Goal: Information Seeking & Learning: Understand process/instructions

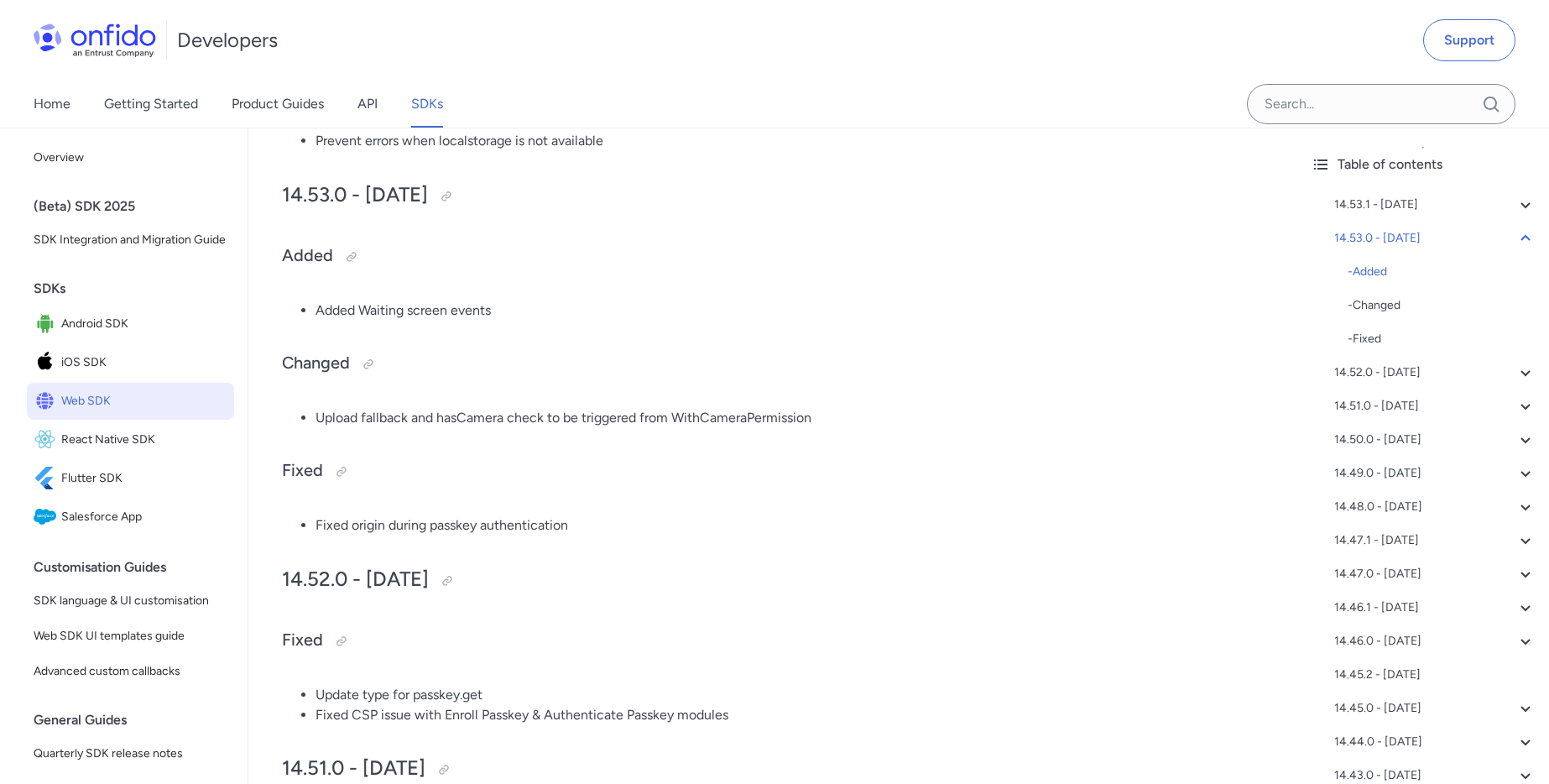
click at [311, 183] on h2 "14.53.0 - [DATE]" at bounding box center [773, 196] width 982 height 29
click at [307, 194] on h2 "14.53.0 - [DATE]" at bounding box center [773, 196] width 982 height 29
click at [308, 195] on h2 "14.53.0 - [DATE]" at bounding box center [773, 196] width 982 height 29
click at [1403, 236] on div "14.53.0 - [DATE]" at bounding box center [1436, 238] width 202 height 20
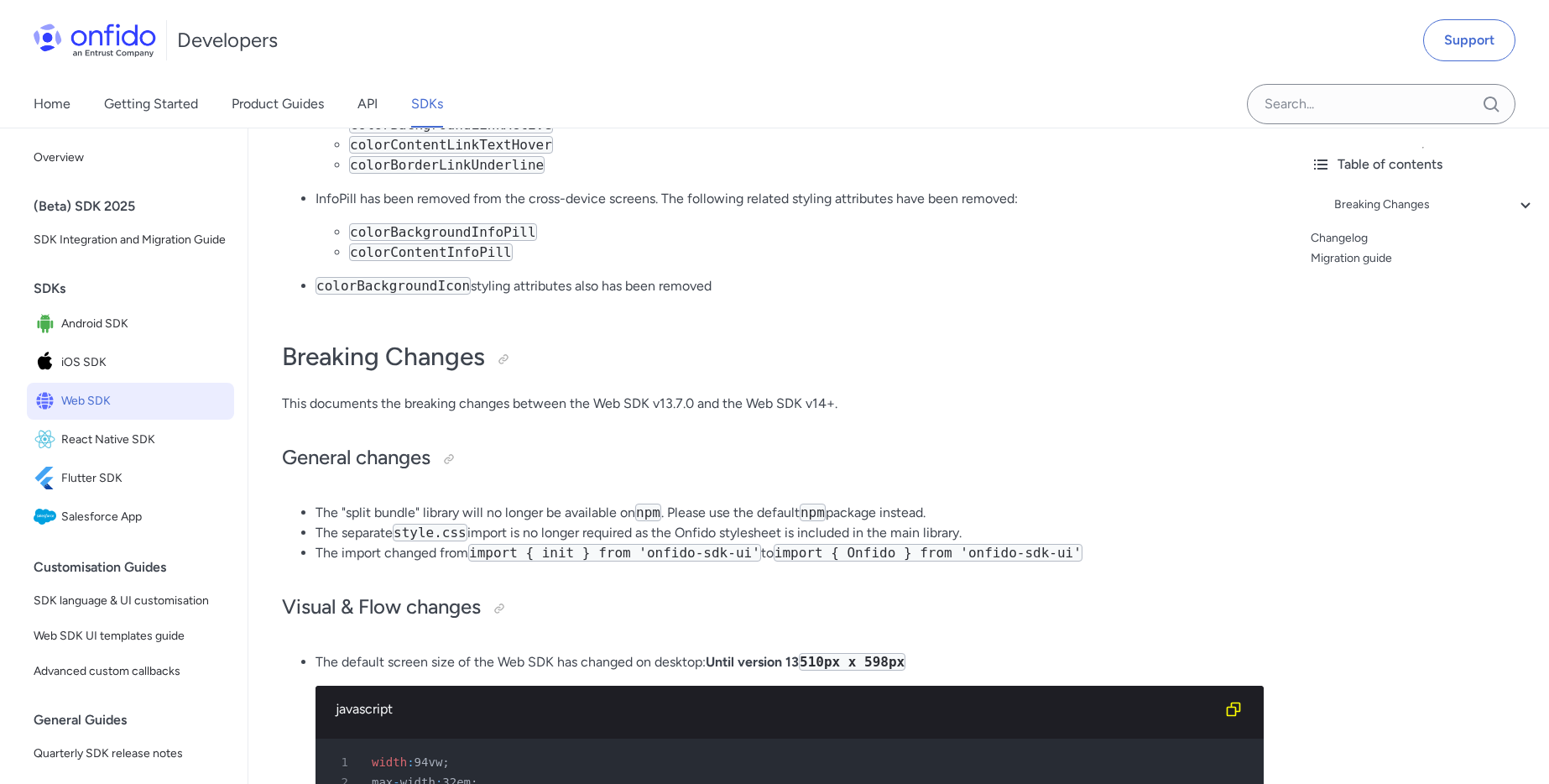
scroll to position [472, 0]
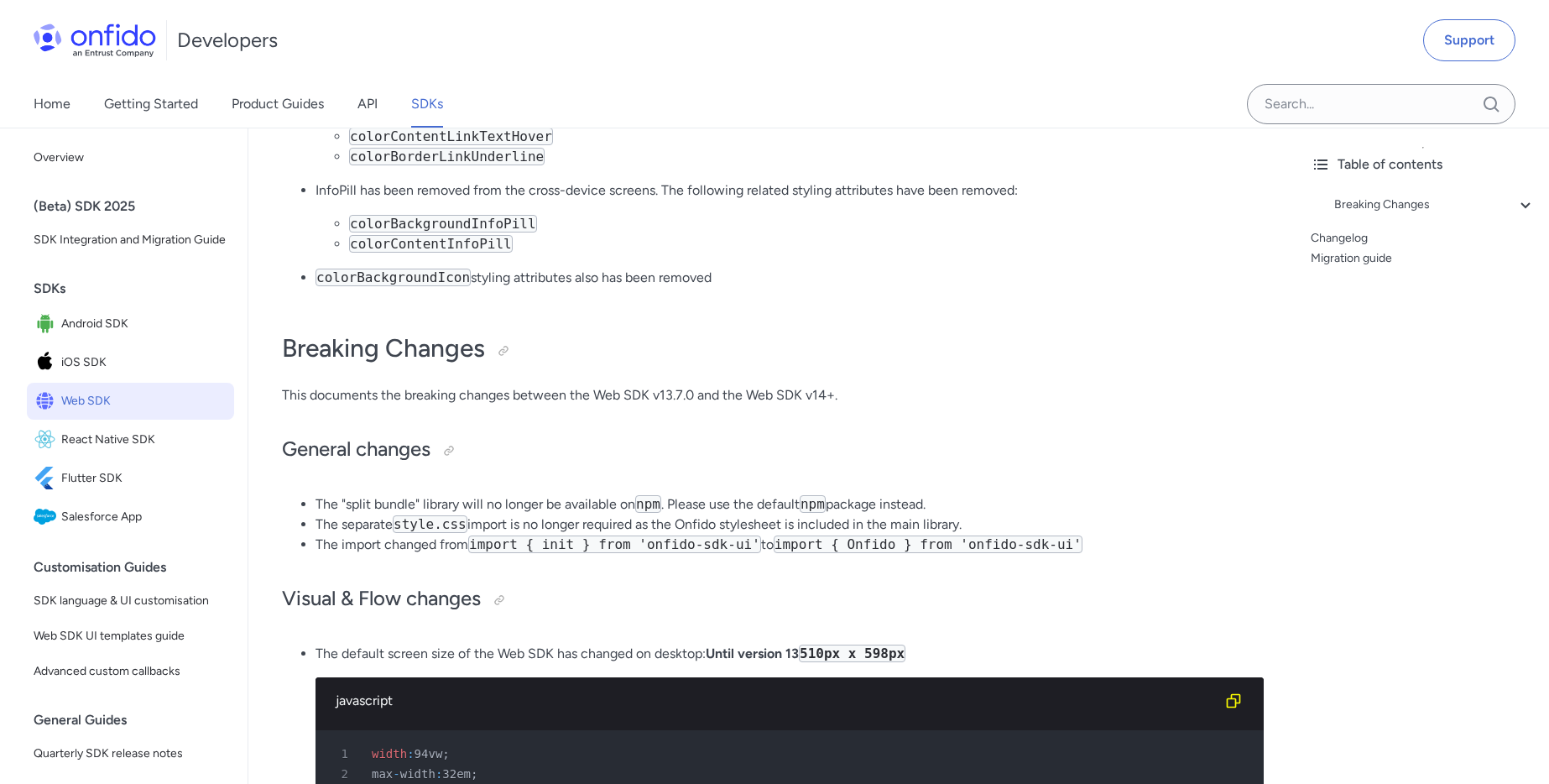
click at [871, 541] on code "import { Onfido } from 'onfido-sdk-ui'" at bounding box center [927, 544] width 308 height 17
copy code "Onfido"
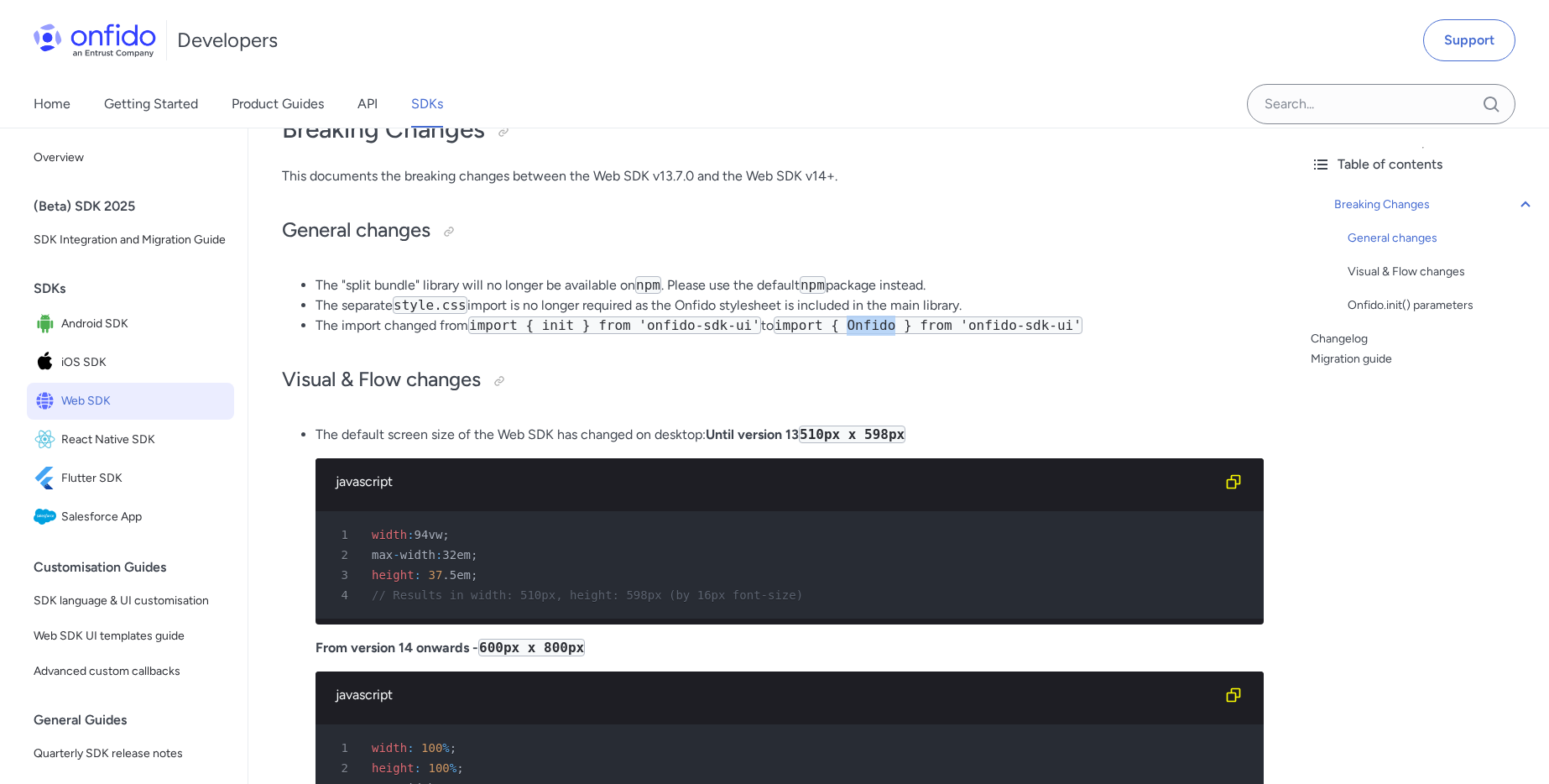
scroll to position [677, 0]
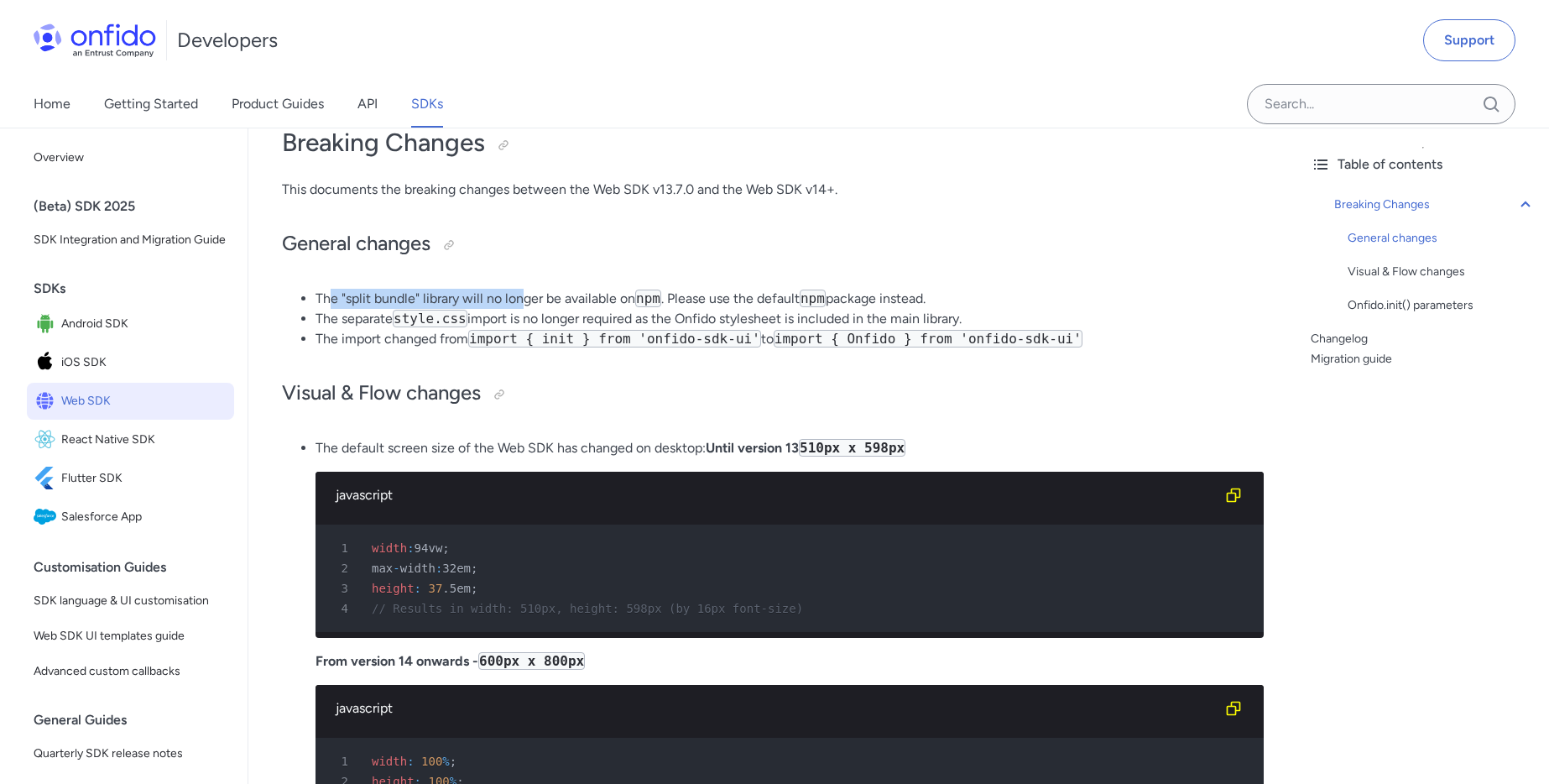
drag, startPoint x: 331, startPoint y: 305, endPoint x: 521, endPoint y: 300, distance: 190.1
click at [521, 299] on li "The "split bundle" library will no longer be available on npm . Please use the …" at bounding box center [789, 298] width 948 height 20
drag, startPoint x: 353, startPoint y: 335, endPoint x: 494, endPoint y: 343, distance: 141.2
click at [494, 343] on li "The import changed from import { init } from 'onfido-sdk-ui' to import { Onfido…" at bounding box center [789, 338] width 948 height 20
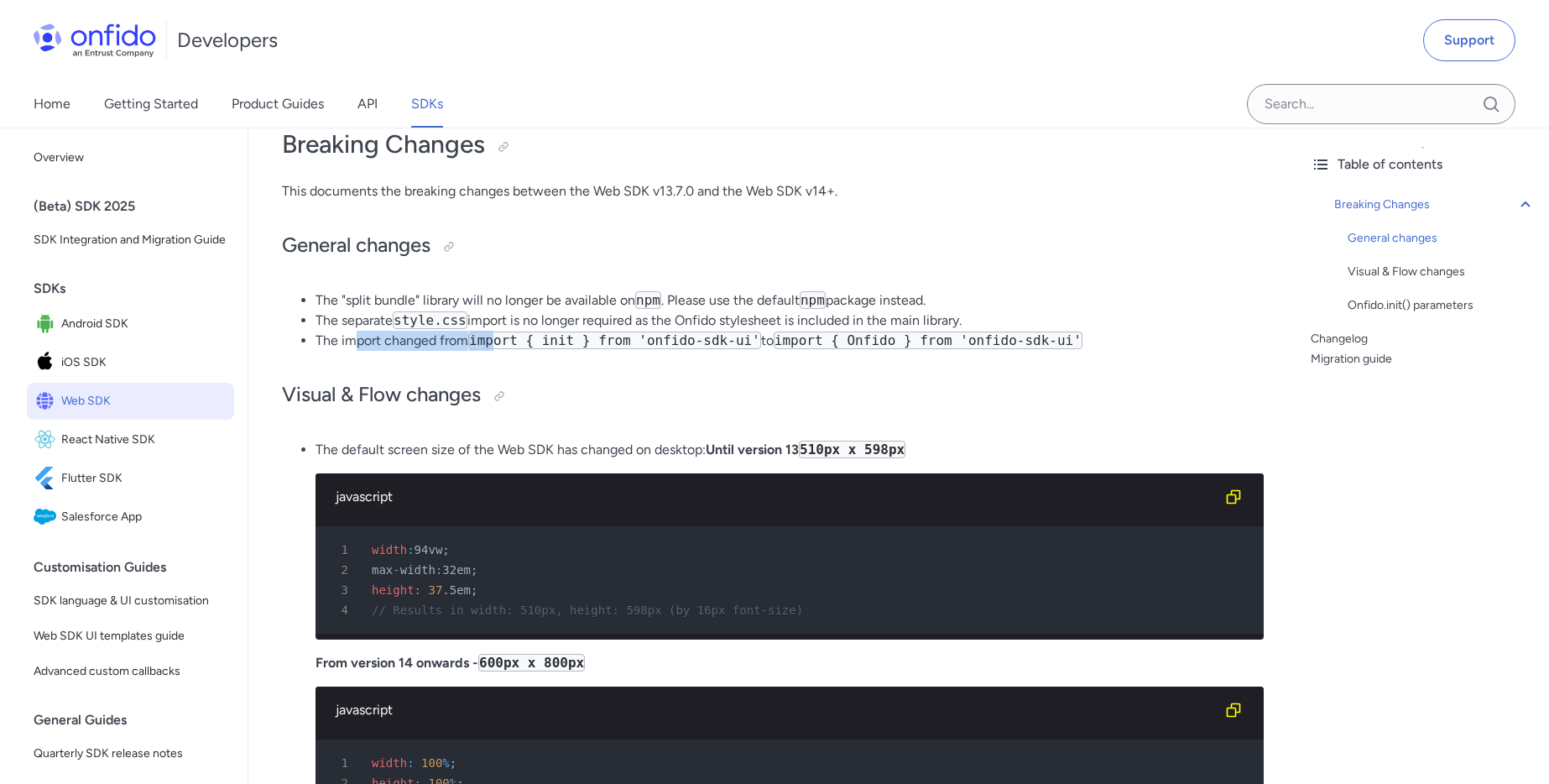
scroll to position [105, 0]
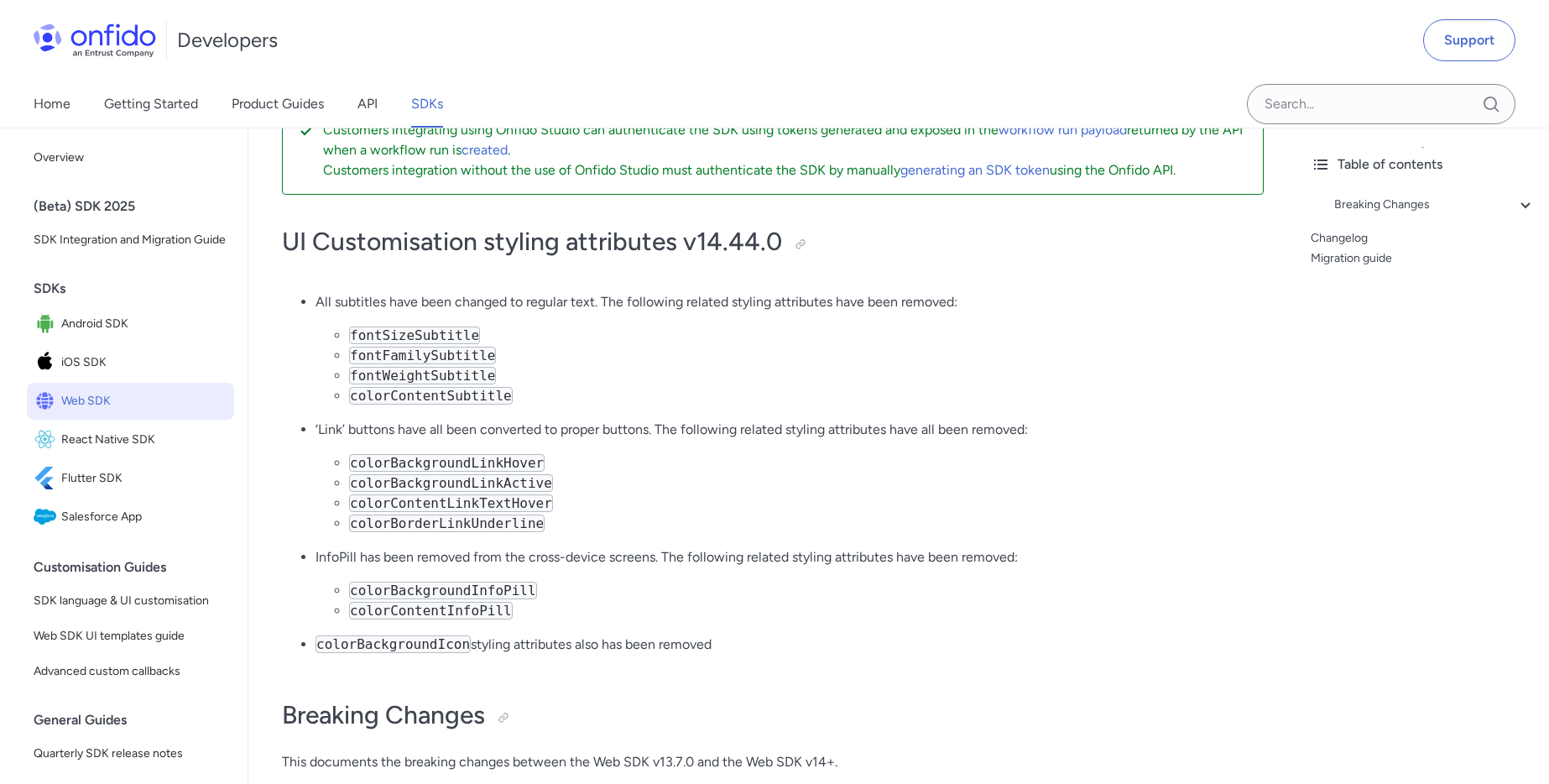
click at [421, 336] on code "fontSizeSubtitle" at bounding box center [414, 335] width 131 height 17
copy code "fontSizeSubtitle"
click at [435, 360] on code "fontFamilySubtitle" at bounding box center [422, 355] width 147 height 17
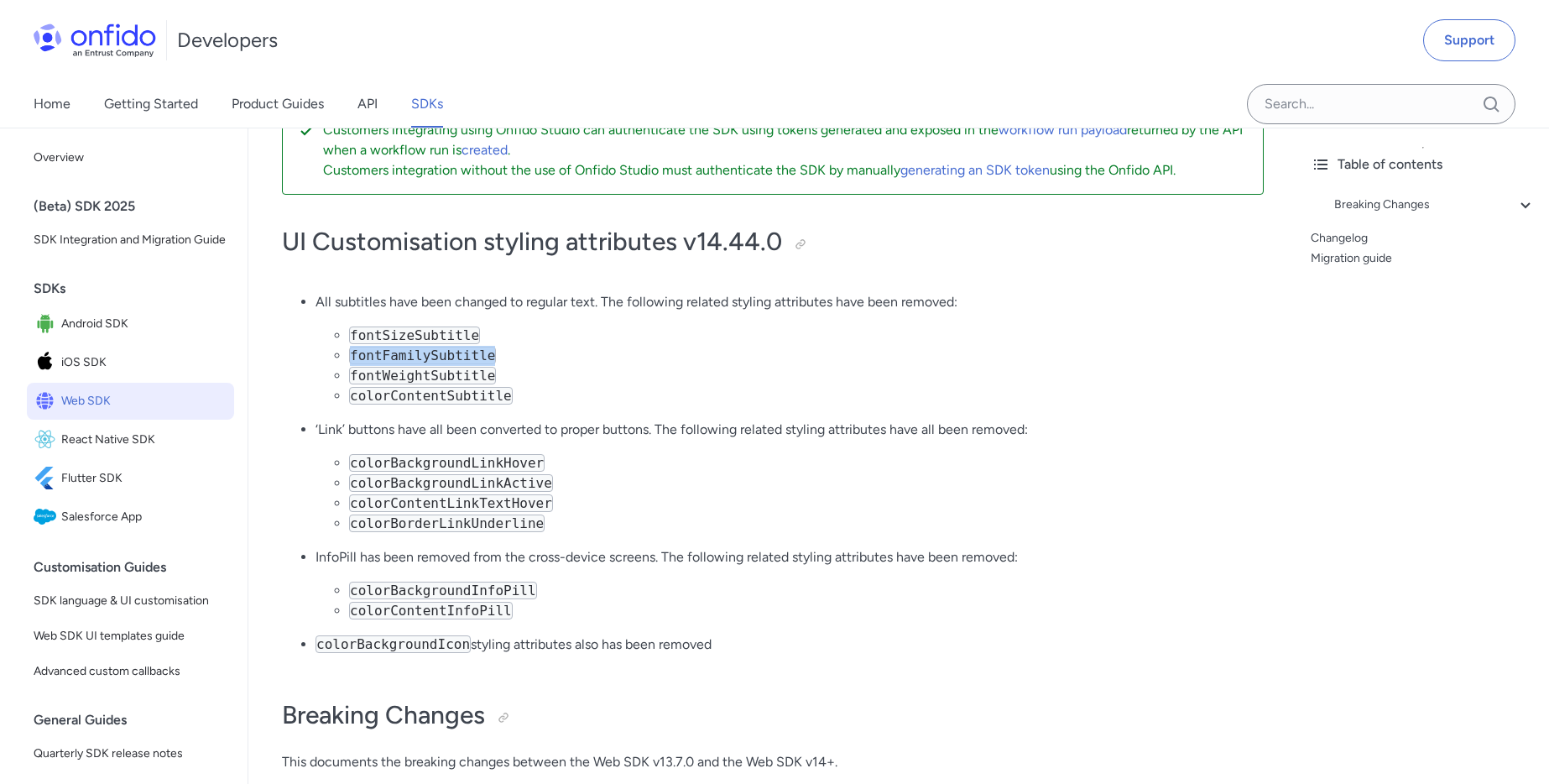
click at [434, 351] on code "fontFamilySubtitle" at bounding box center [422, 355] width 147 height 17
copy code "fontFamilySubtitle"
click at [412, 381] on code "fontWeightSubtitle" at bounding box center [422, 376] width 147 height 17
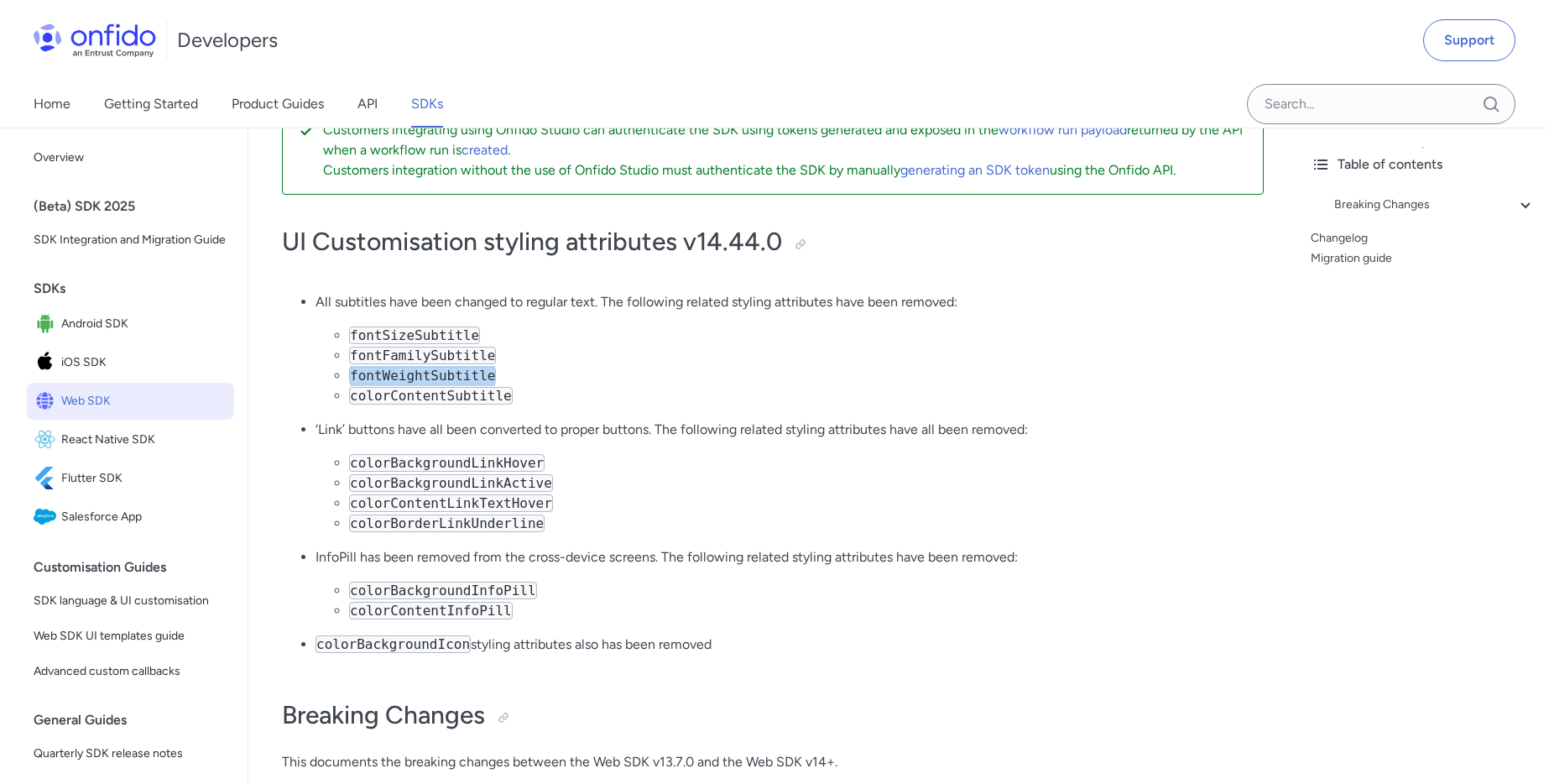
copy code "fontWeightSubtitle"
click at [437, 399] on code "colorContentSubtitle" at bounding box center [430, 396] width 163 height 17
click at [434, 399] on code "colorContentSubtitle" at bounding box center [430, 396] width 163 height 17
copy code "colorContentSubtitle"
drag, startPoint x: 325, startPoint y: 433, endPoint x: 555, endPoint y: 437, distance: 230.0
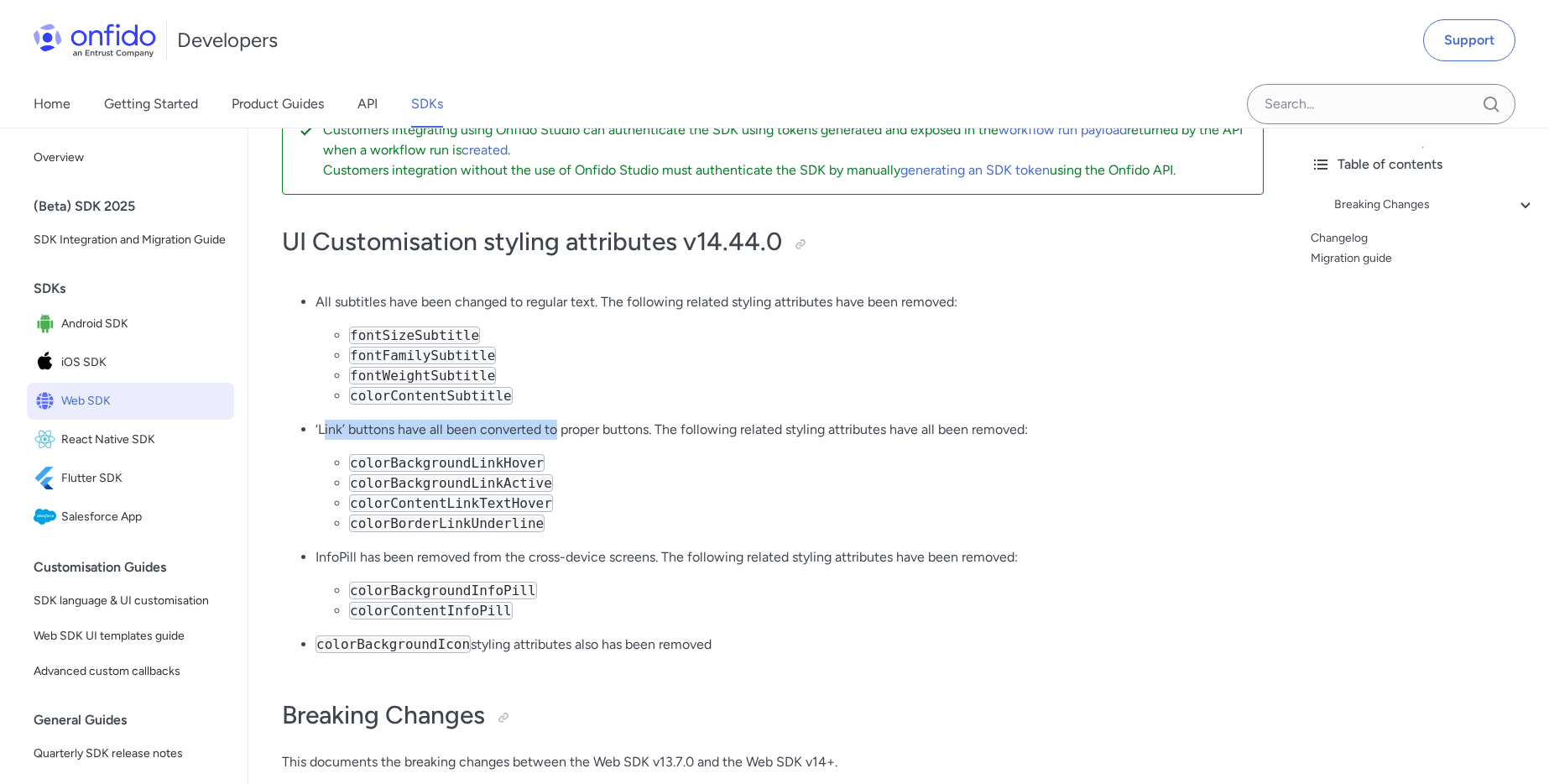
click at [555, 437] on p "‘Link’ buttons have all been converted to proper buttons. The following related…" at bounding box center [789, 429] width 948 height 20
click at [499, 461] on code "colorBackgroundLinkHover" at bounding box center [447, 463] width 196 height 17
copy code "colorBackgroundLinkHover"
click at [464, 480] on code "colorBackgroundLinkActive" at bounding box center [451, 483] width 204 height 17
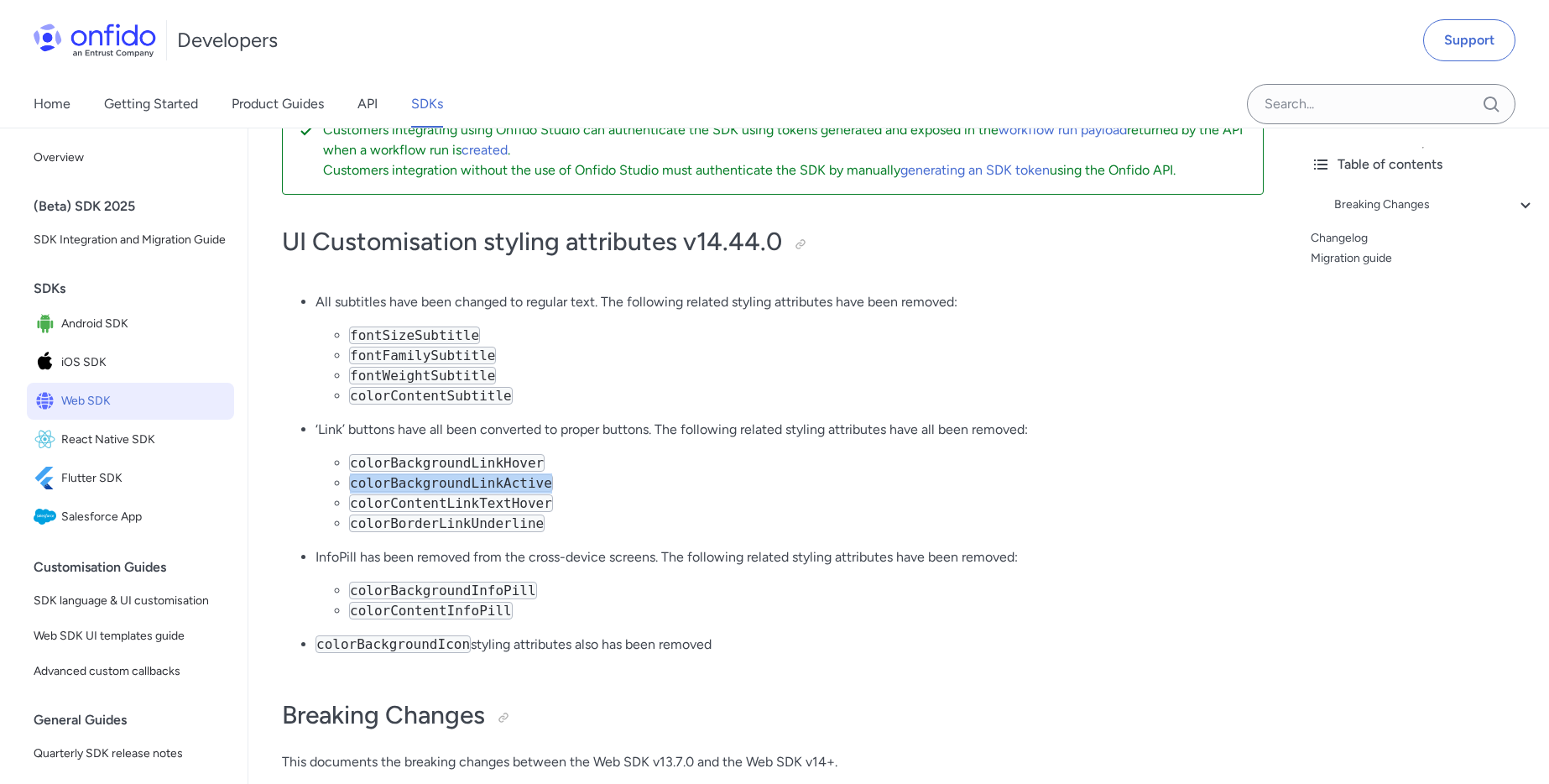
click at [464, 480] on code "colorBackgroundLinkActive" at bounding box center [451, 483] width 204 height 17
copy code "colorBackgroundLinkActive"
click at [439, 591] on code "colorBackgroundInfoPill" at bounding box center [443, 590] width 188 height 17
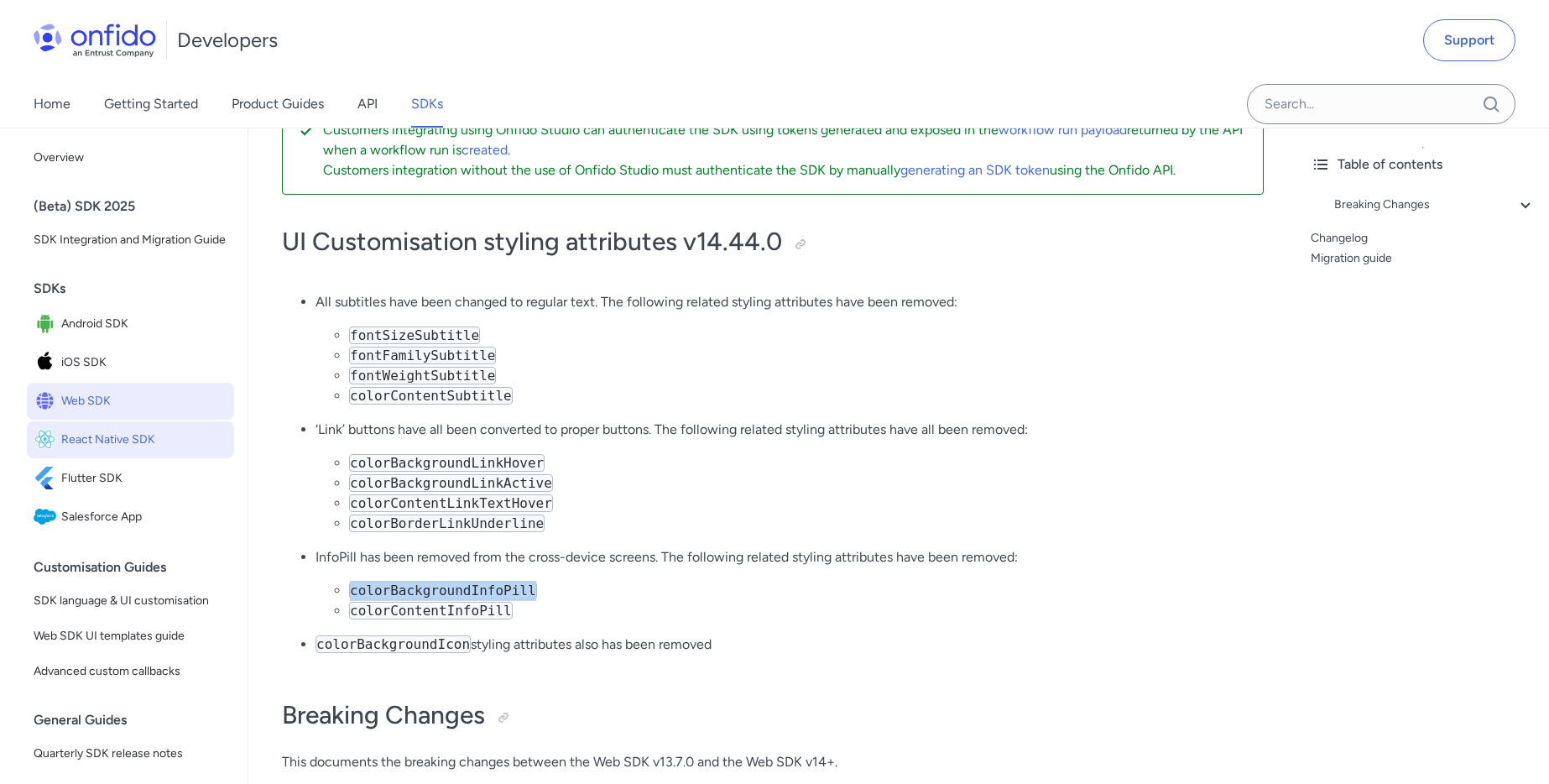
copy code "colorBackgroundInfoPill"
click at [452, 603] on code "colorContentInfoPill" at bounding box center [430, 610] width 163 height 17
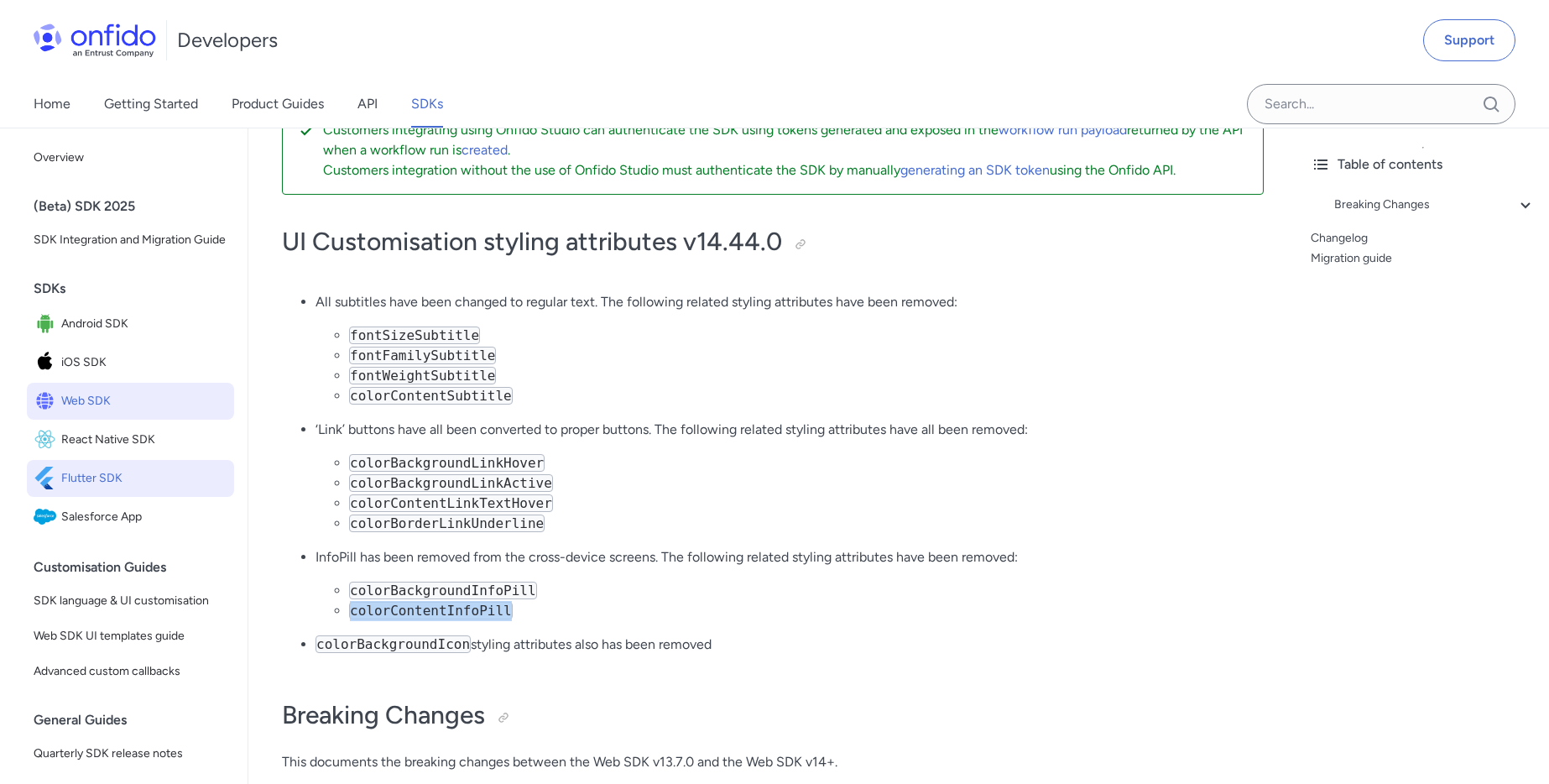
copy code "colorContentInfoPill"
click at [403, 643] on code "colorBackgroundIcon" at bounding box center [393, 644] width 156 height 17
copy code "colorBackgroundIcon"
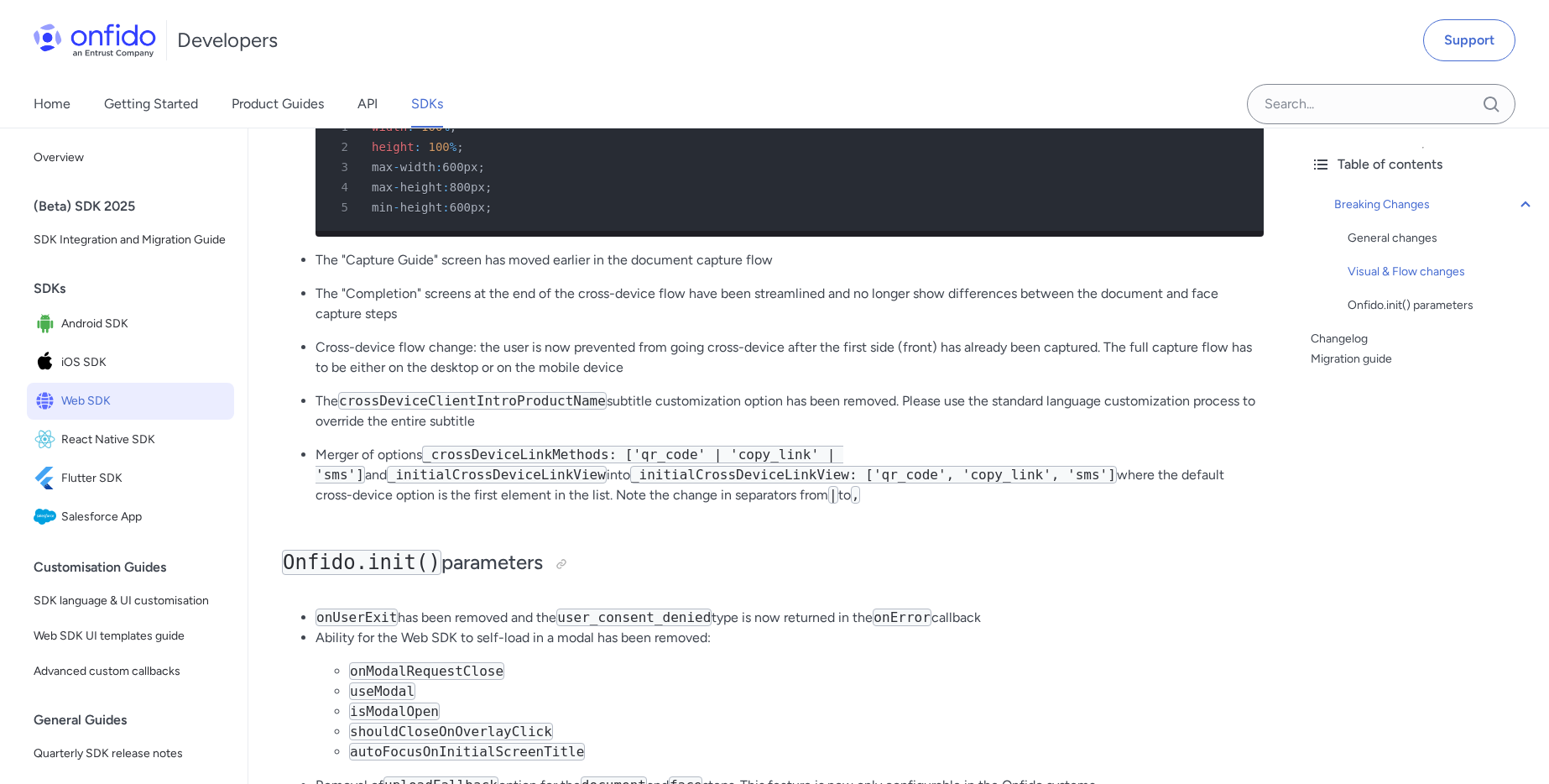
scroll to position [1532, 0]
